Goal: Navigation & Orientation: Go to known website

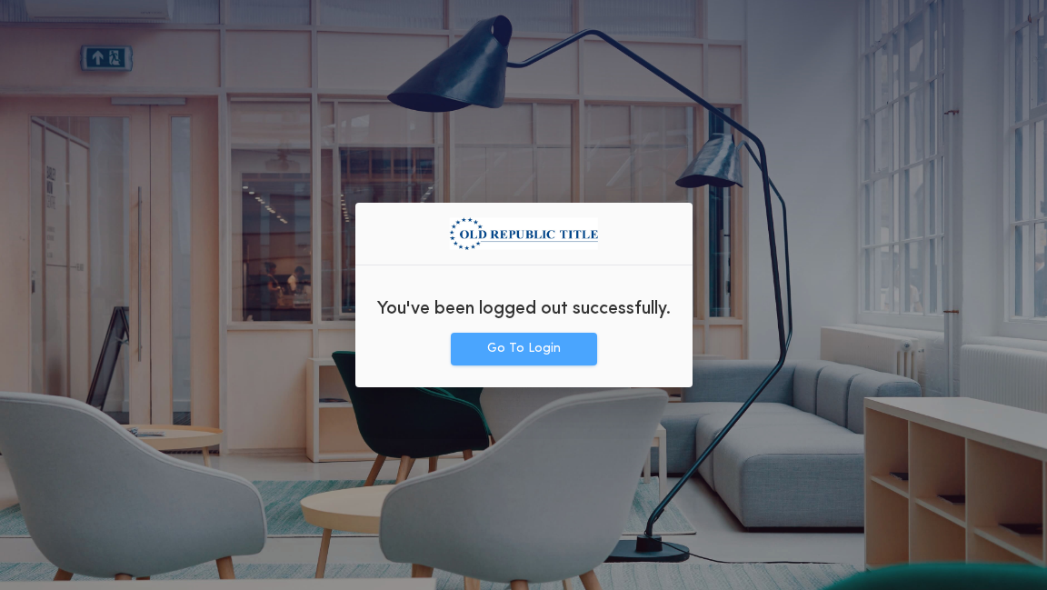
click at [497, 352] on button "Go To Login" at bounding box center [524, 349] width 146 height 33
